Goal: Task Accomplishment & Management: Manage account settings

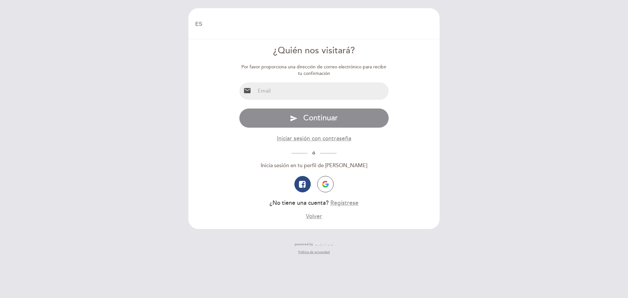
select select "es"
click at [328, 95] on input "email" at bounding box center [322, 90] width 134 height 17
type input "[EMAIL_ADDRESS][DOMAIN_NAME]"
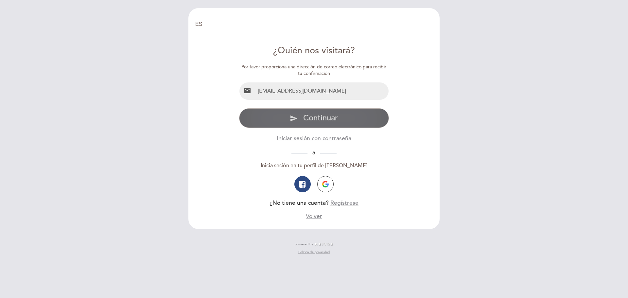
click at [329, 117] on span "Continuar" at bounding box center [320, 117] width 35 height 9
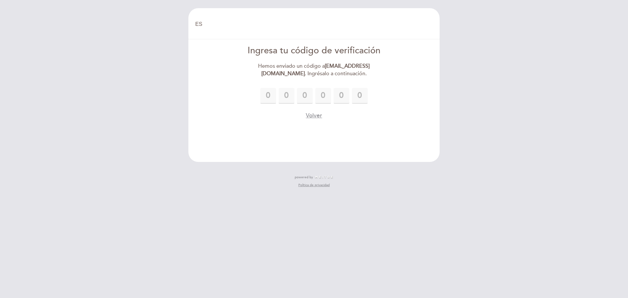
type input "4"
type input "9"
type input "4"
type input "7"
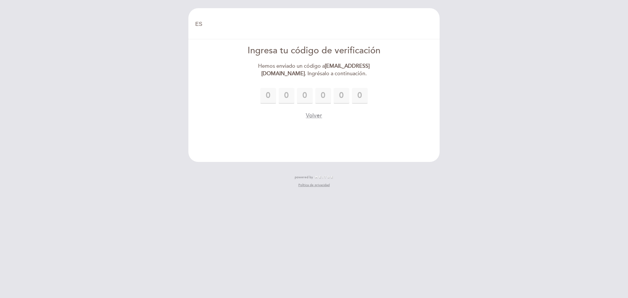
type input "3"
